Goal: Task Accomplishment & Management: Manage account settings

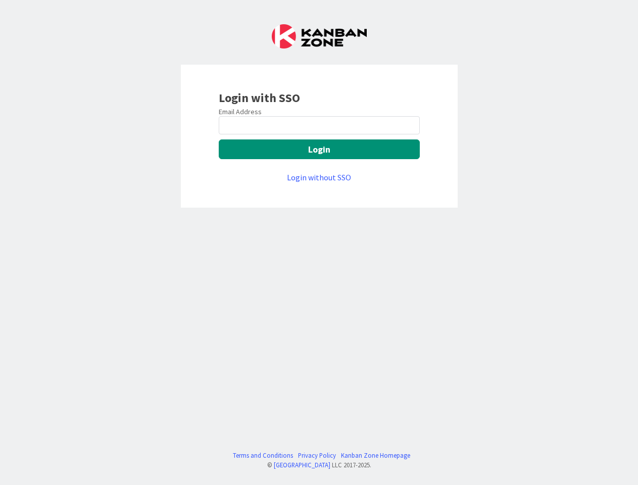
click at [319, 243] on div "Login with SSO Email Address Login Login without SSO Terms and Conditions Priva…" at bounding box center [319, 242] width 638 height 485
click at [319, 149] on button "Login" at bounding box center [319, 149] width 201 height 20
